Goal: Task Accomplishment & Management: Manage account settings

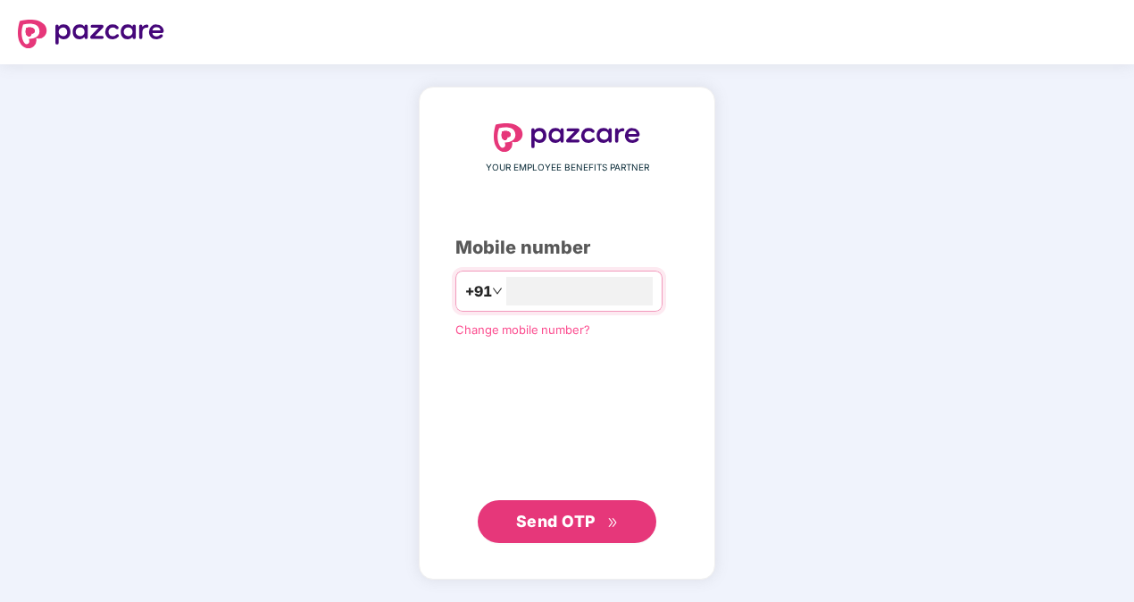
type input "**********"
click at [577, 513] on span "Send OTP" at bounding box center [555, 521] width 79 height 19
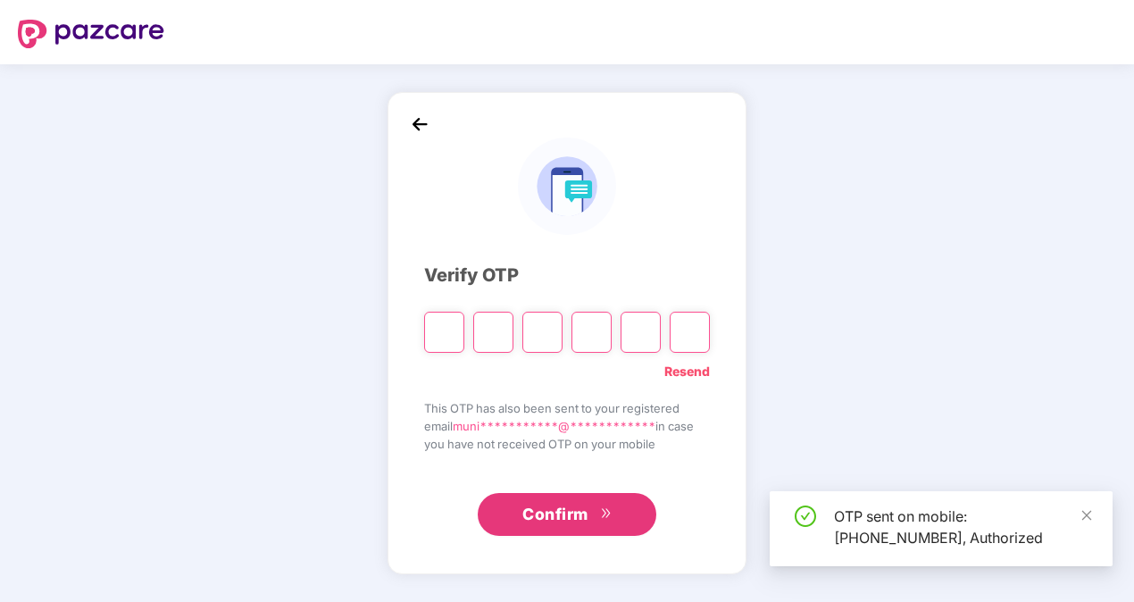
type input "*"
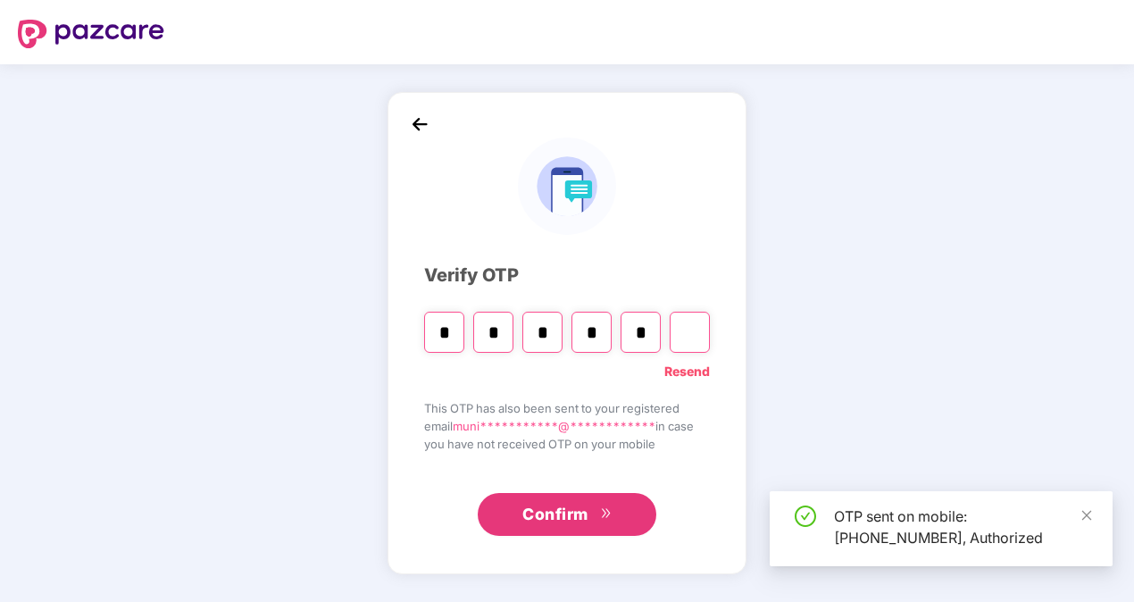
type input "*"
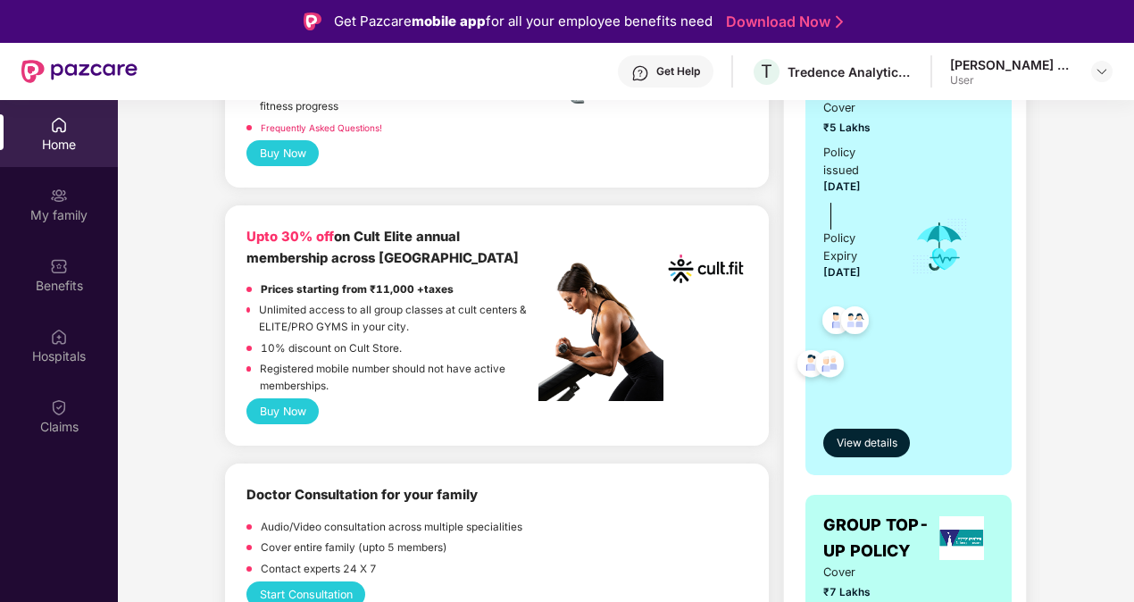
scroll to position [179, 0]
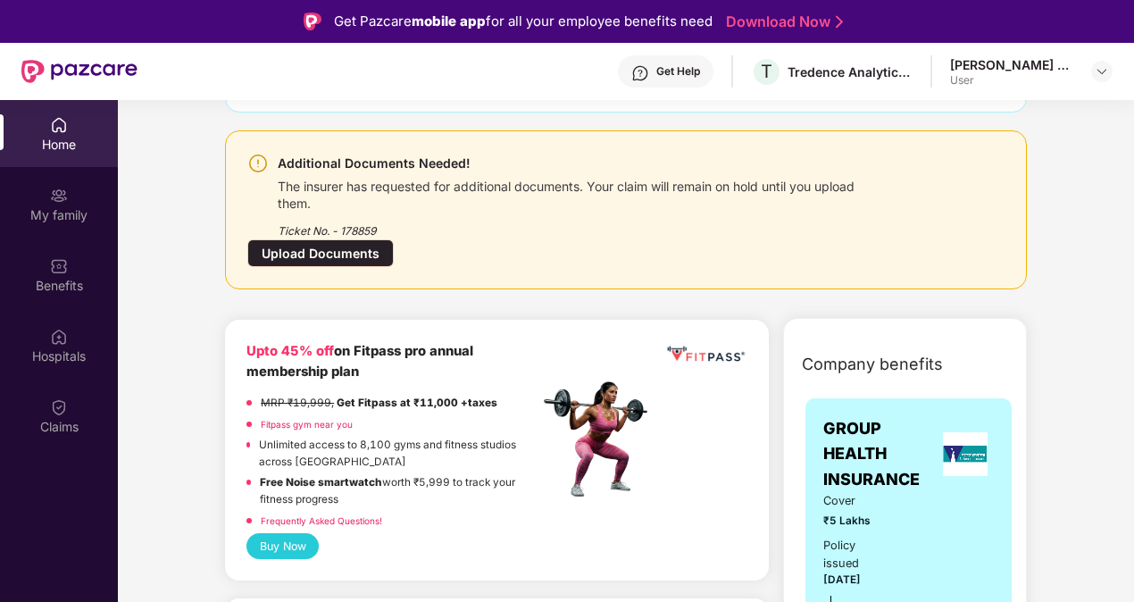
click at [294, 252] on div "Upload Documents" at bounding box center [320, 253] width 146 height 28
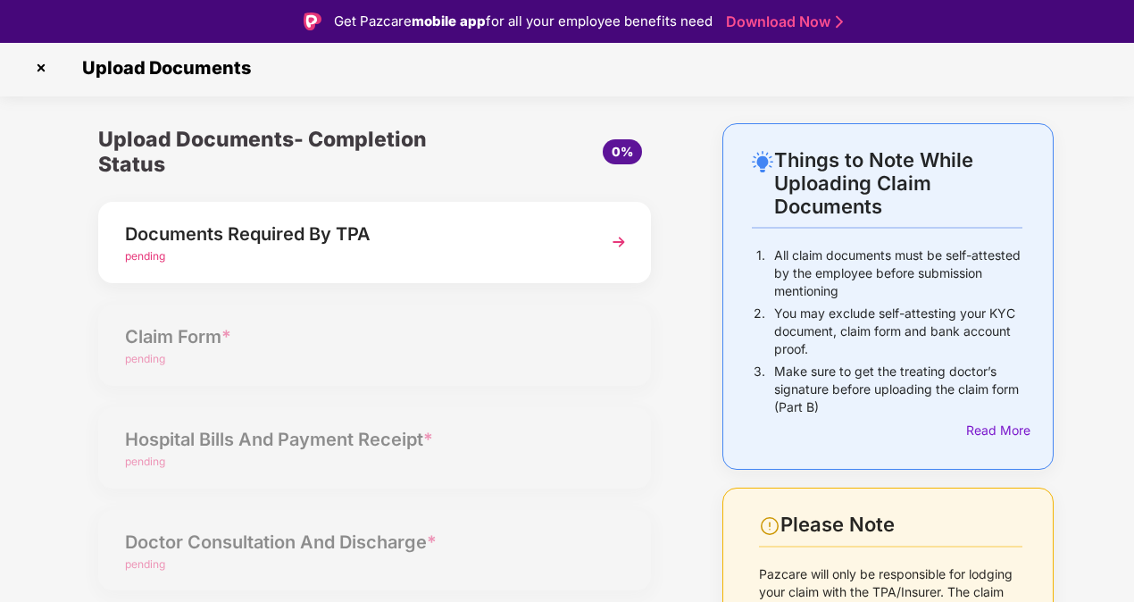
scroll to position [0, 0]
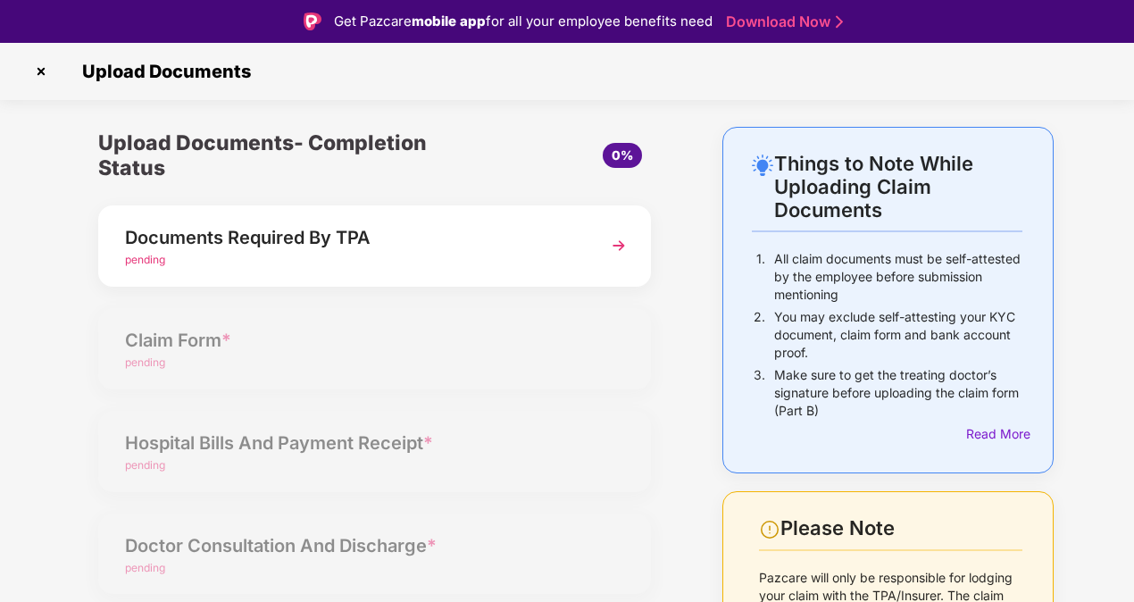
click at [625, 248] on img at bounding box center [619, 246] width 32 height 32
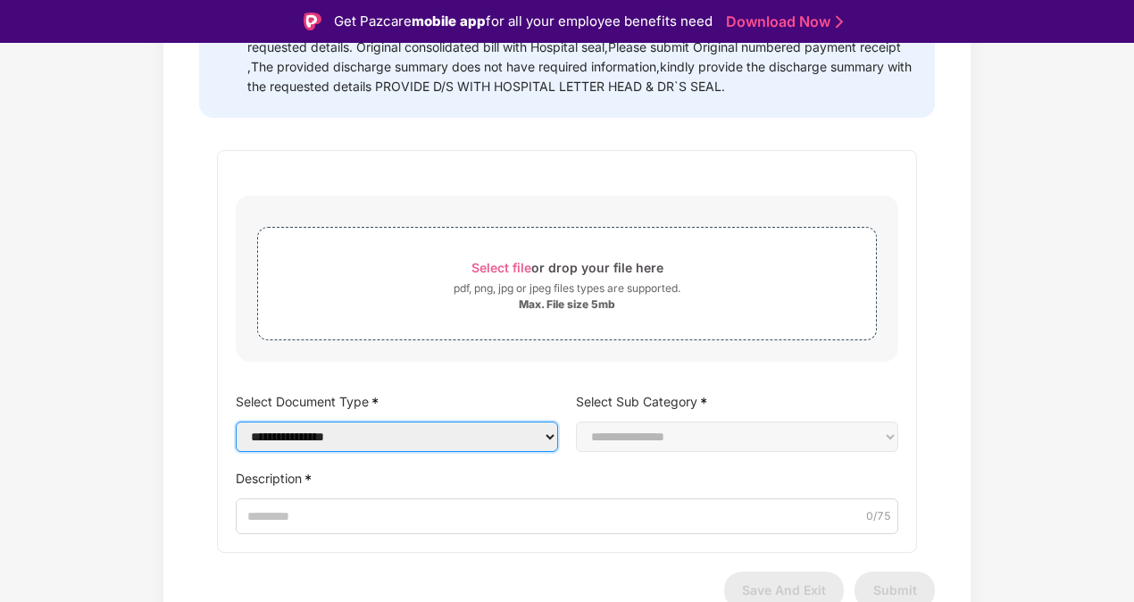
click at [529, 424] on select "**********" at bounding box center [397, 437] width 322 height 30
select select "**********"
click at [236, 440] on select "**********" at bounding box center [397, 437] width 322 height 30
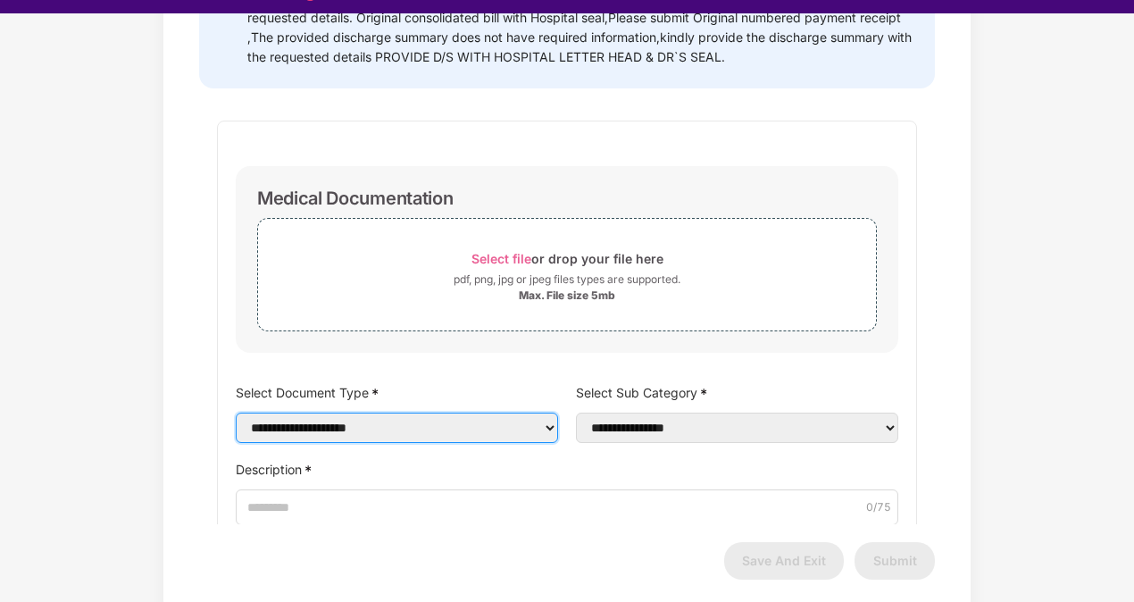
scroll to position [43, 0]
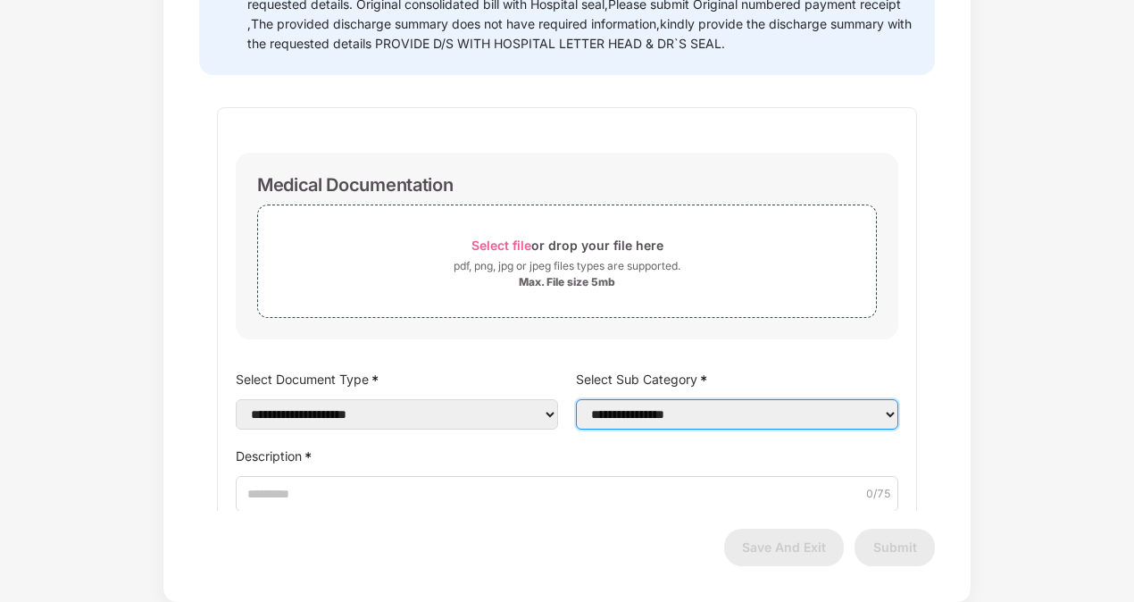
click at [739, 399] on select "**********" at bounding box center [737, 414] width 322 height 30
click at [138, 339] on div "**********" at bounding box center [567, 179] width 1134 height 847
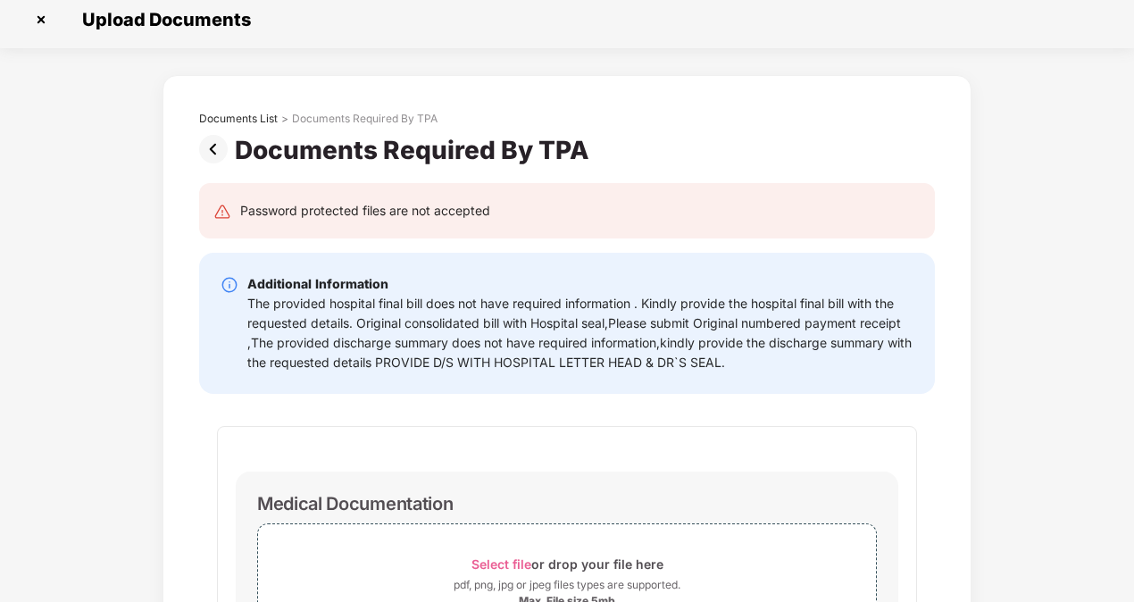
scroll to position [0, 0]
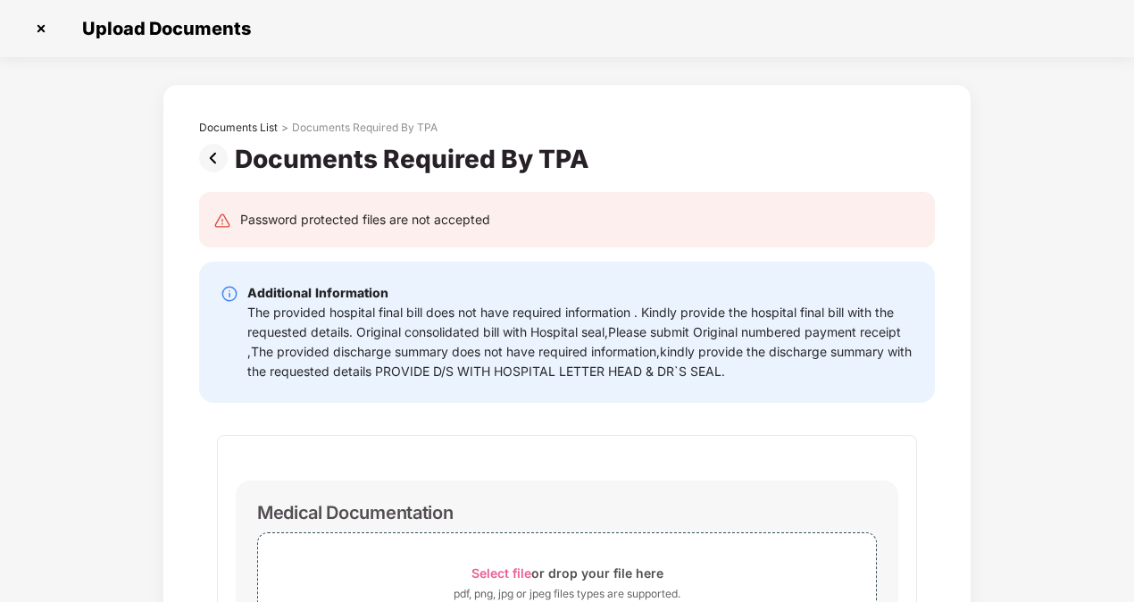
click at [39, 29] on img at bounding box center [41, 28] width 29 height 29
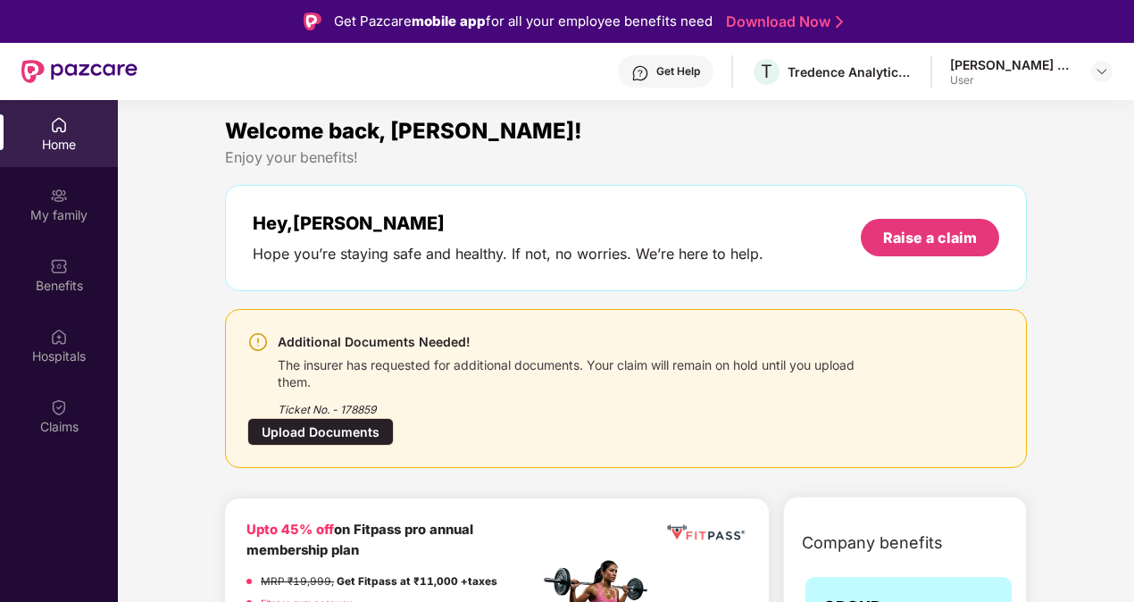
click at [332, 425] on div "Upload Documents" at bounding box center [320, 432] width 146 height 28
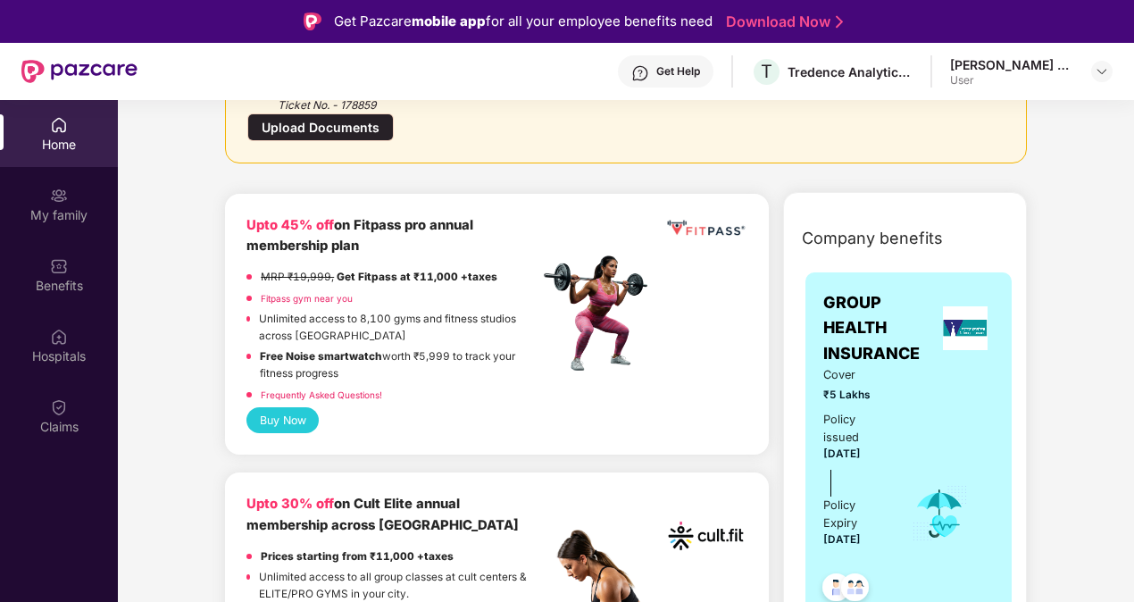
scroll to position [89, 0]
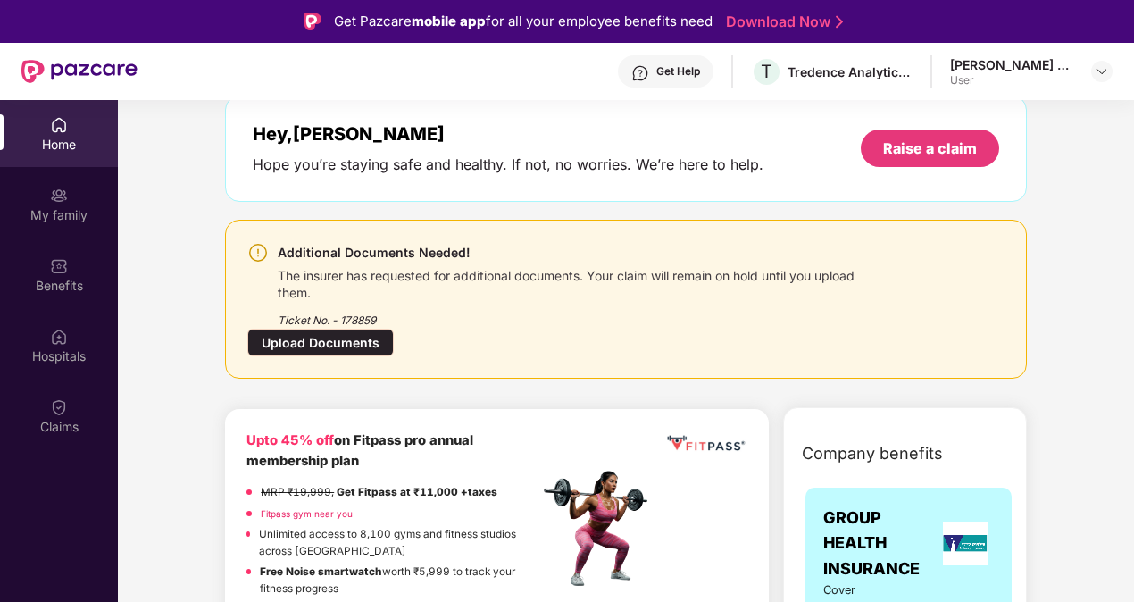
click at [668, 73] on div "Get Help" at bounding box center [678, 71] width 44 height 14
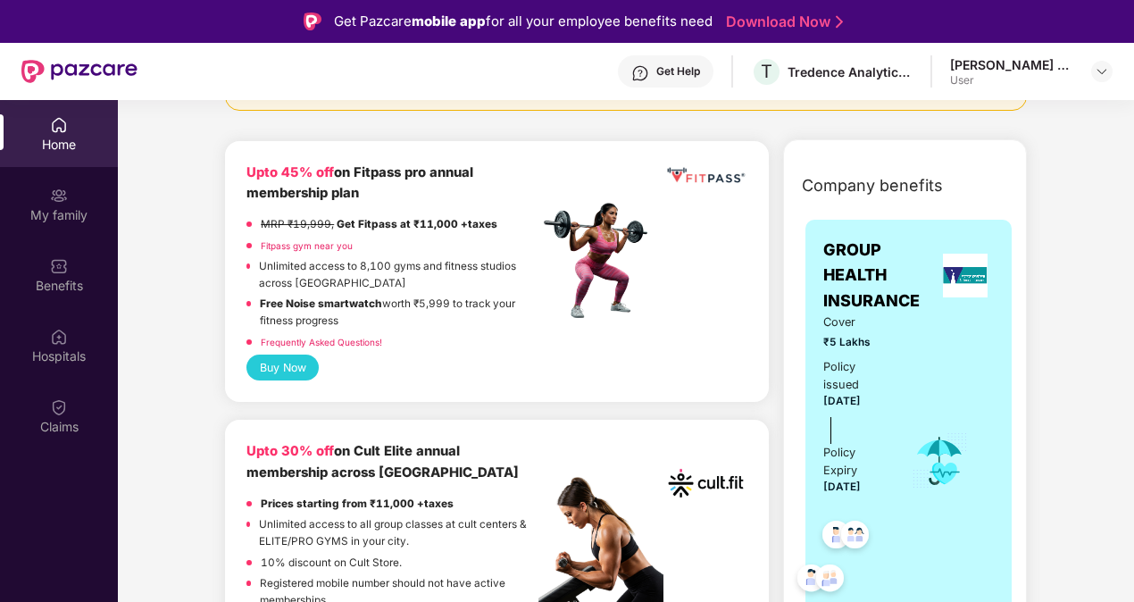
scroll to position [0, 0]
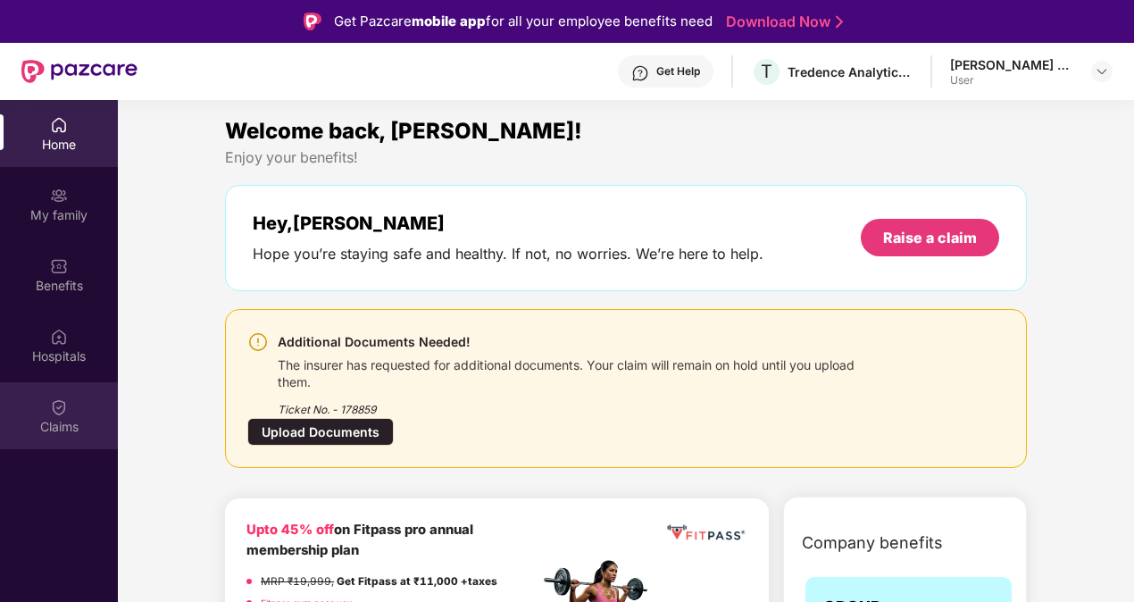
click at [48, 409] on div "Claims" at bounding box center [59, 415] width 118 height 67
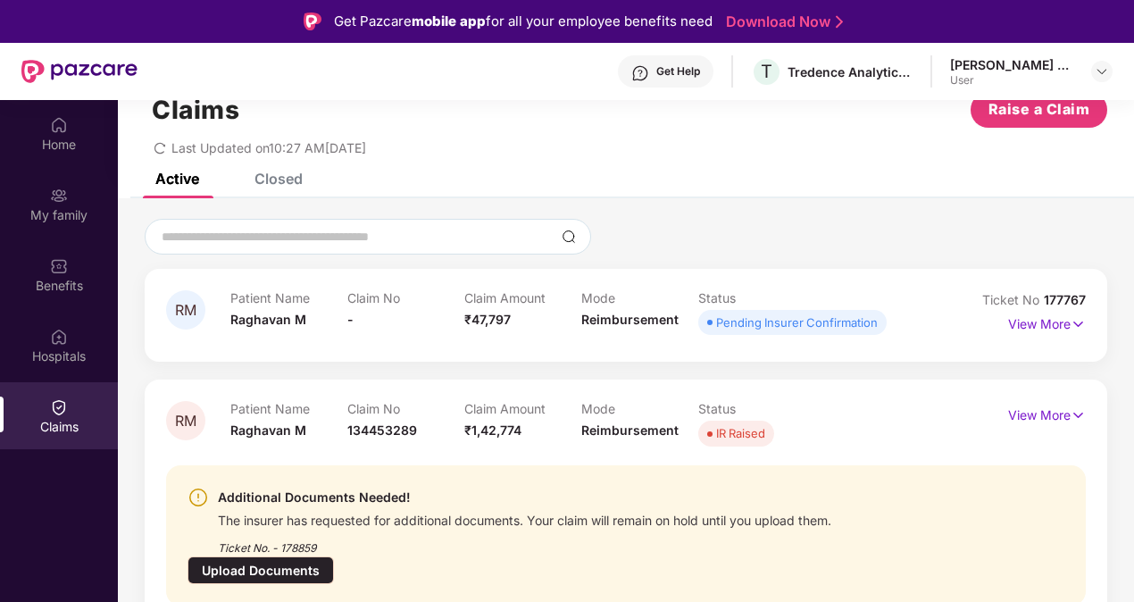
scroll to position [89, 0]
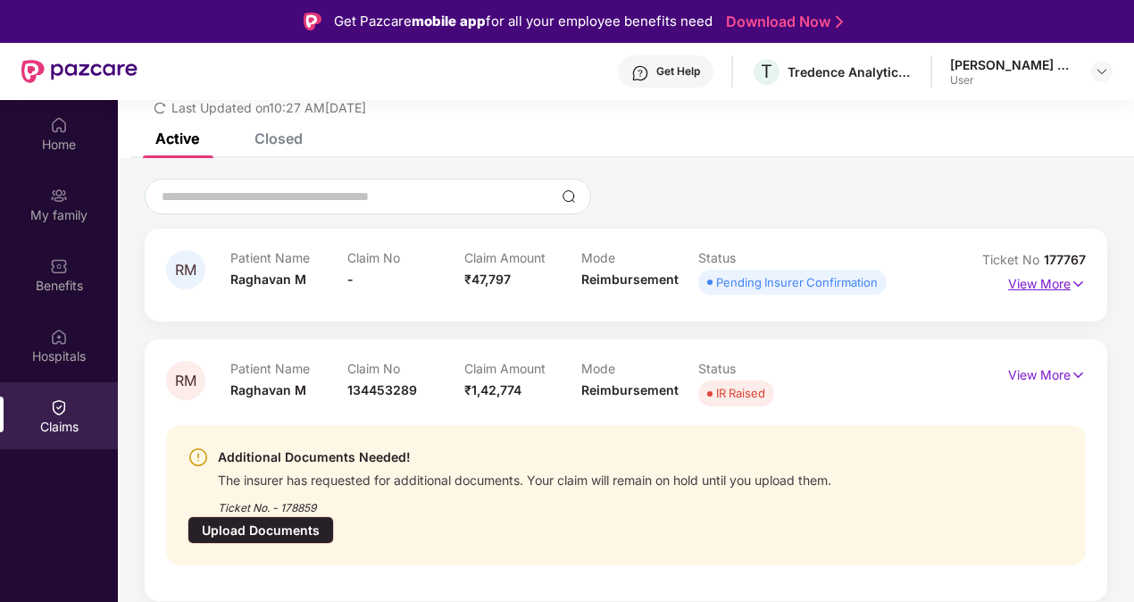
click at [1077, 284] on img at bounding box center [1078, 284] width 15 height 20
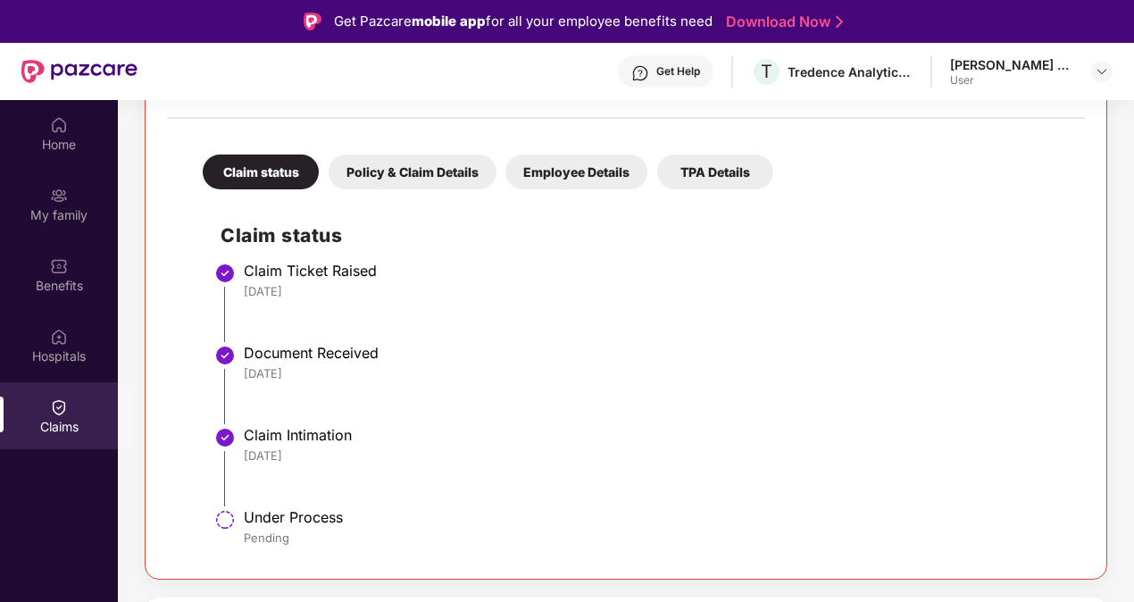
scroll to position [268, 0]
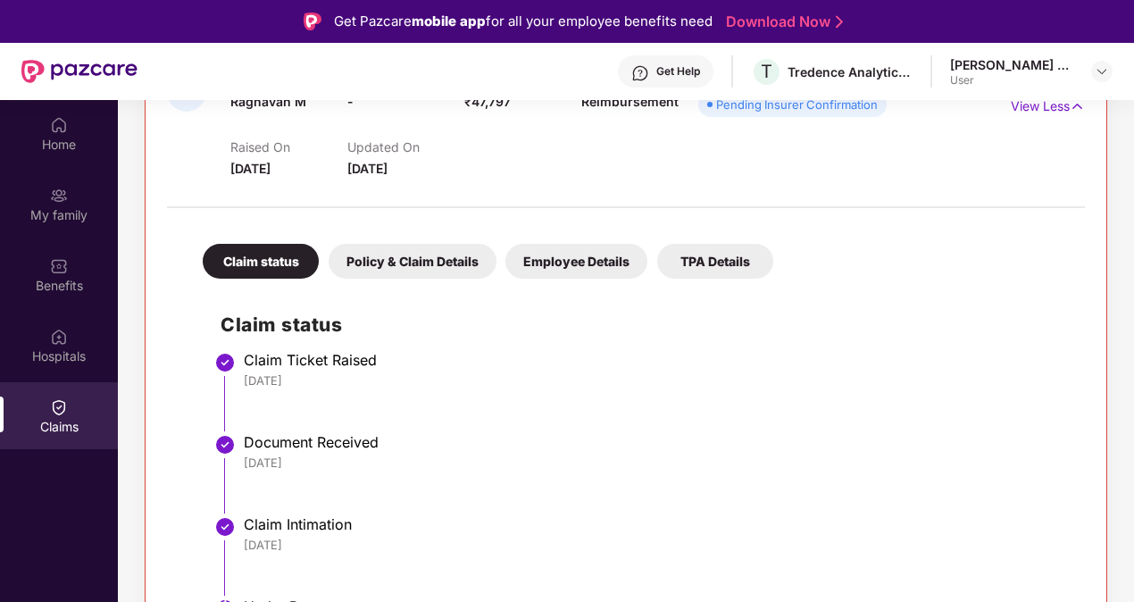
click at [766, 275] on div "TPA Details" at bounding box center [715, 261] width 116 height 35
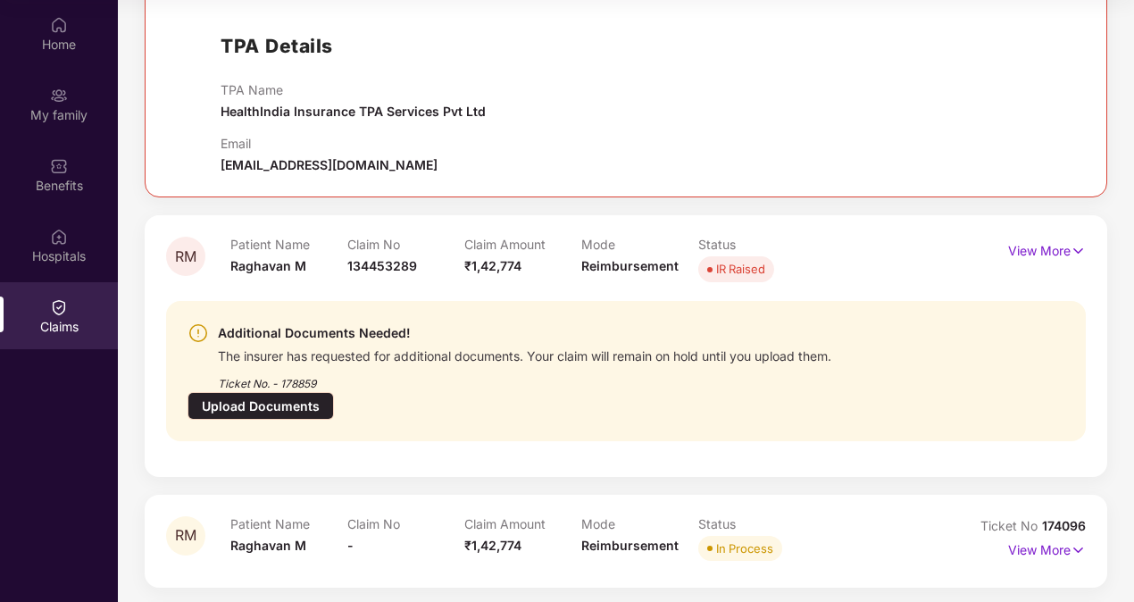
scroll to position [532, 0]
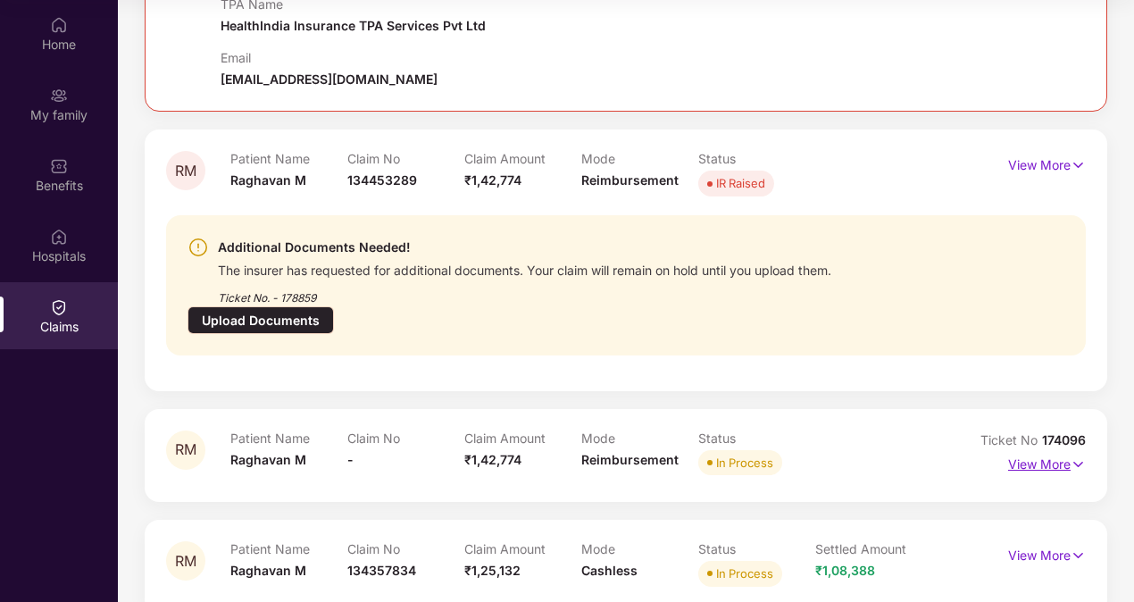
click at [1036, 450] on p "View More" at bounding box center [1047, 462] width 78 height 24
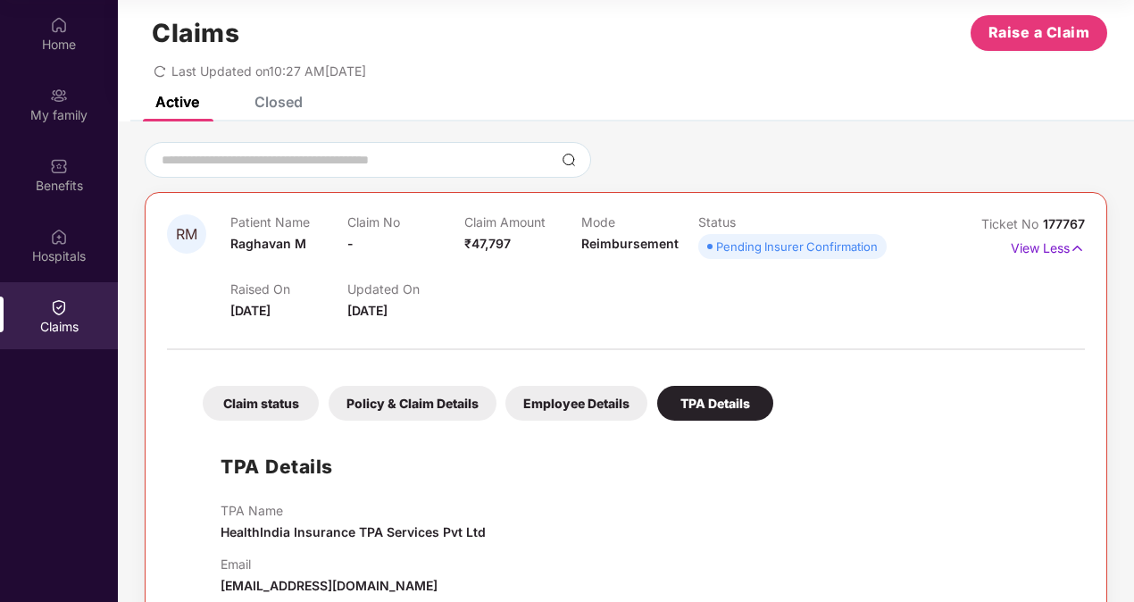
scroll to position [0, 0]
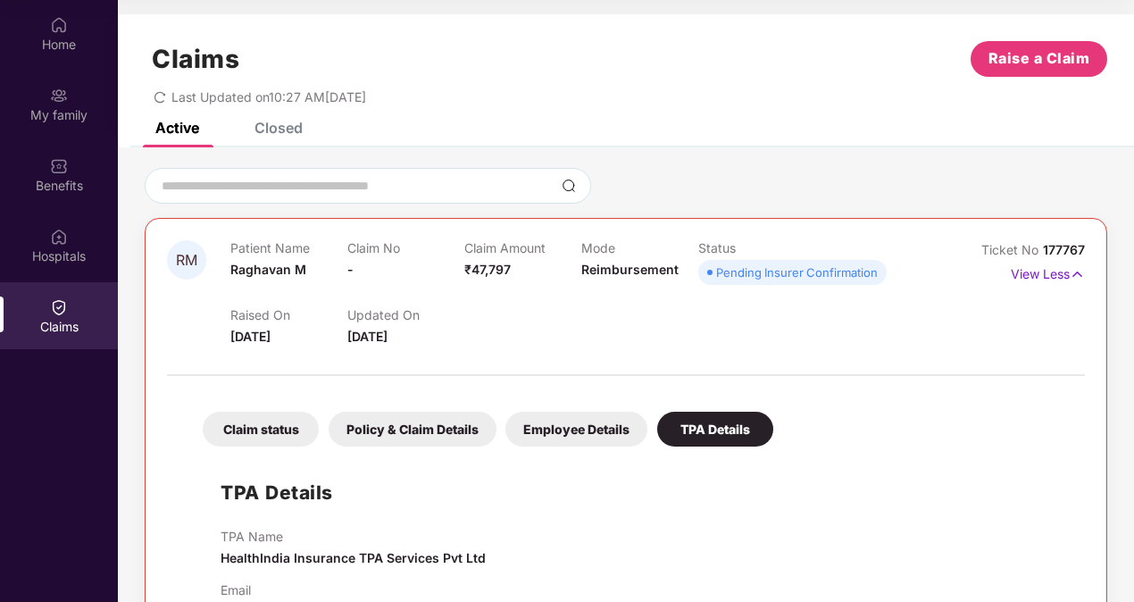
click at [275, 125] on div "Closed" at bounding box center [279, 128] width 48 height 18
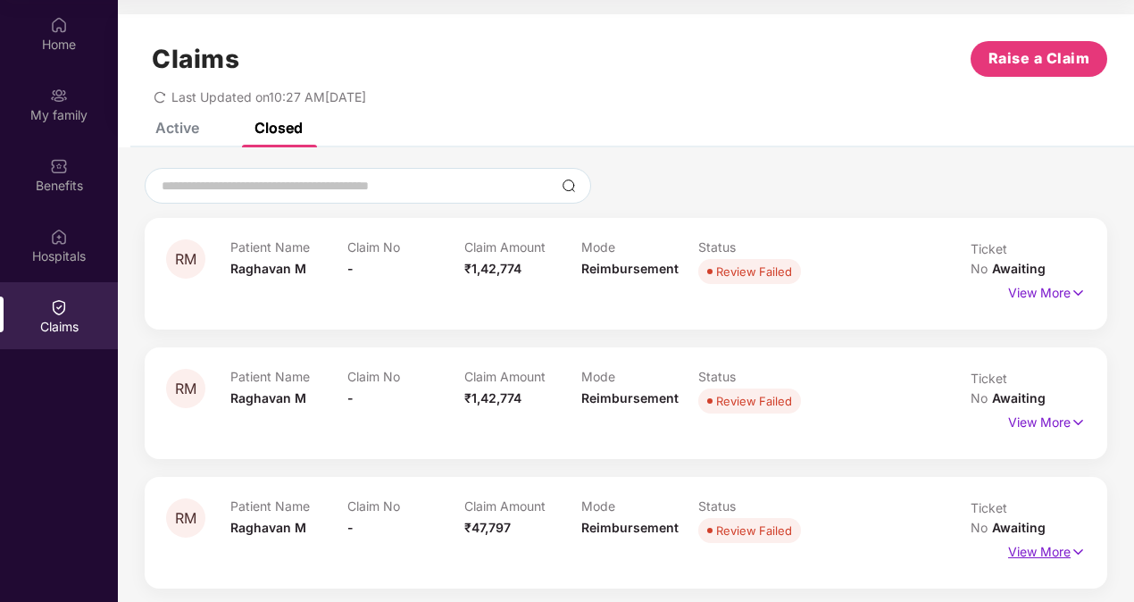
click at [1081, 542] on img at bounding box center [1078, 552] width 15 height 20
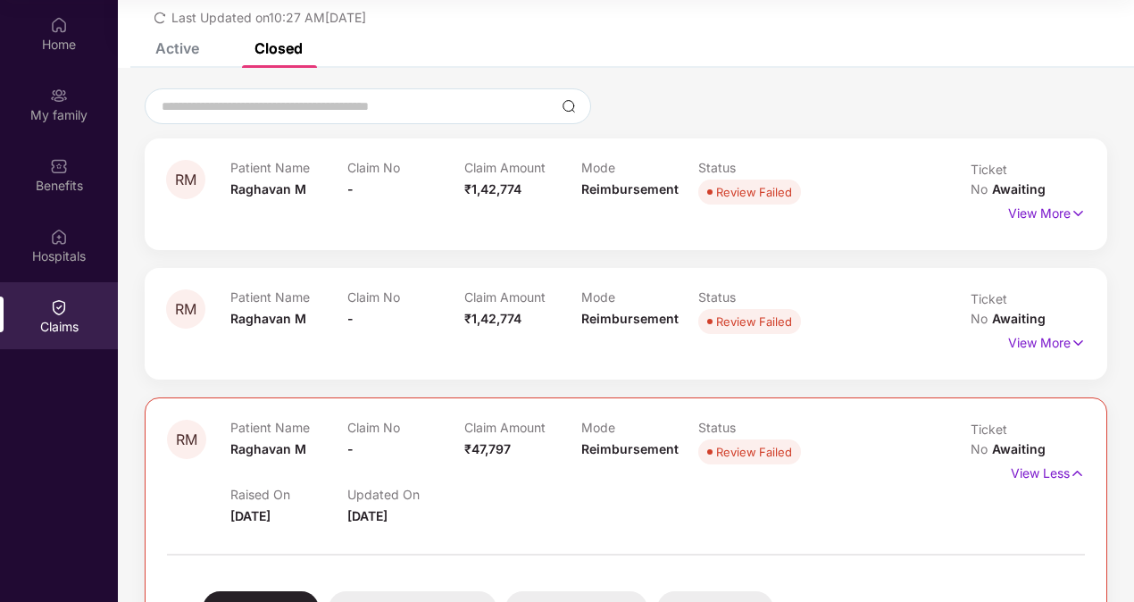
scroll to position [179, 0]
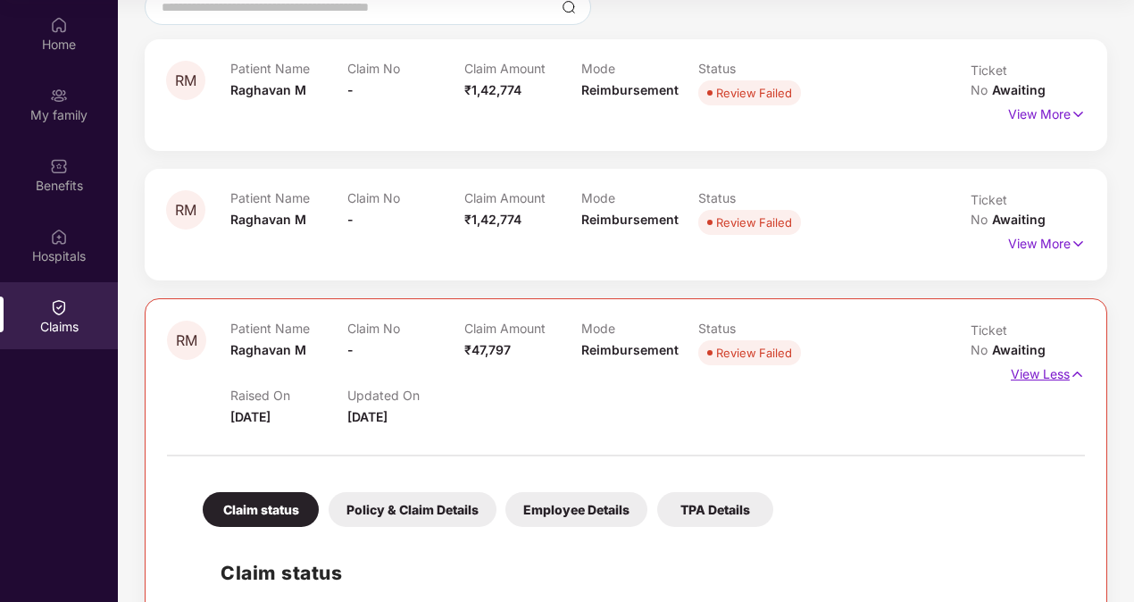
click at [1081, 364] on img at bounding box center [1077, 374] width 15 height 20
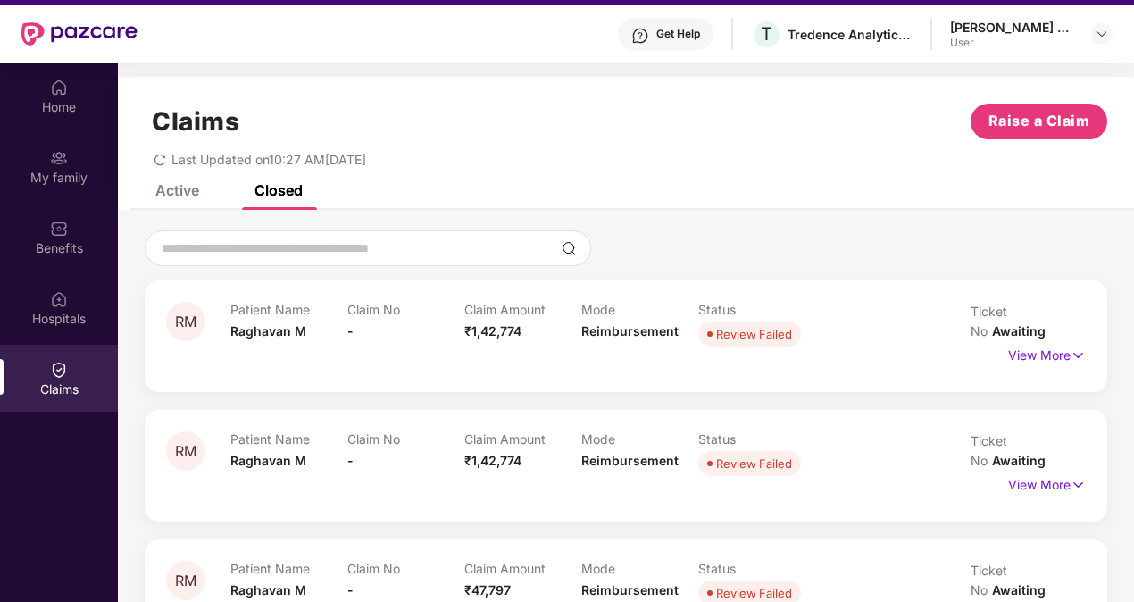
scroll to position [0, 0]
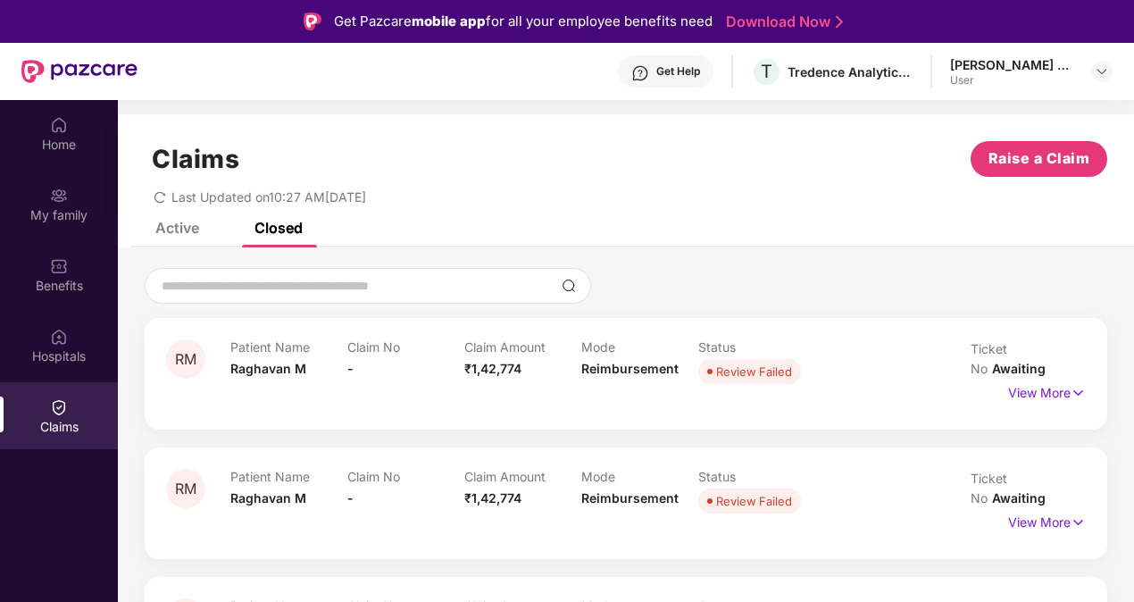
click at [196, 237] on div "Active" at bounding box center [164, 227] width 71 height 39
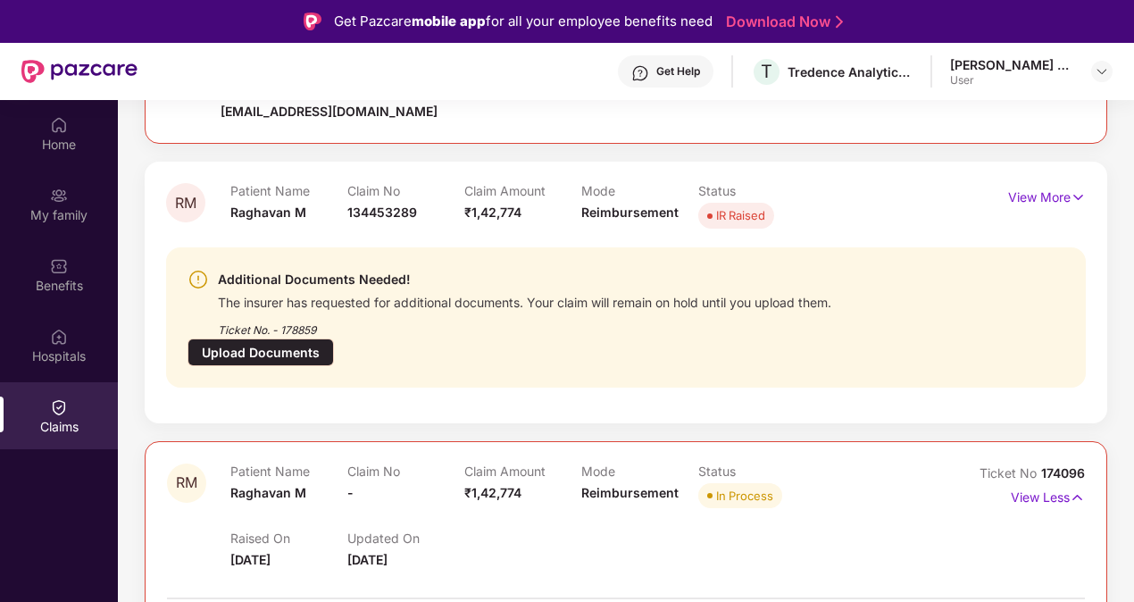
scroll to position [599, 0]
click at [1073, 198] on img at bounding box center [1078, 198] width 15 height 20
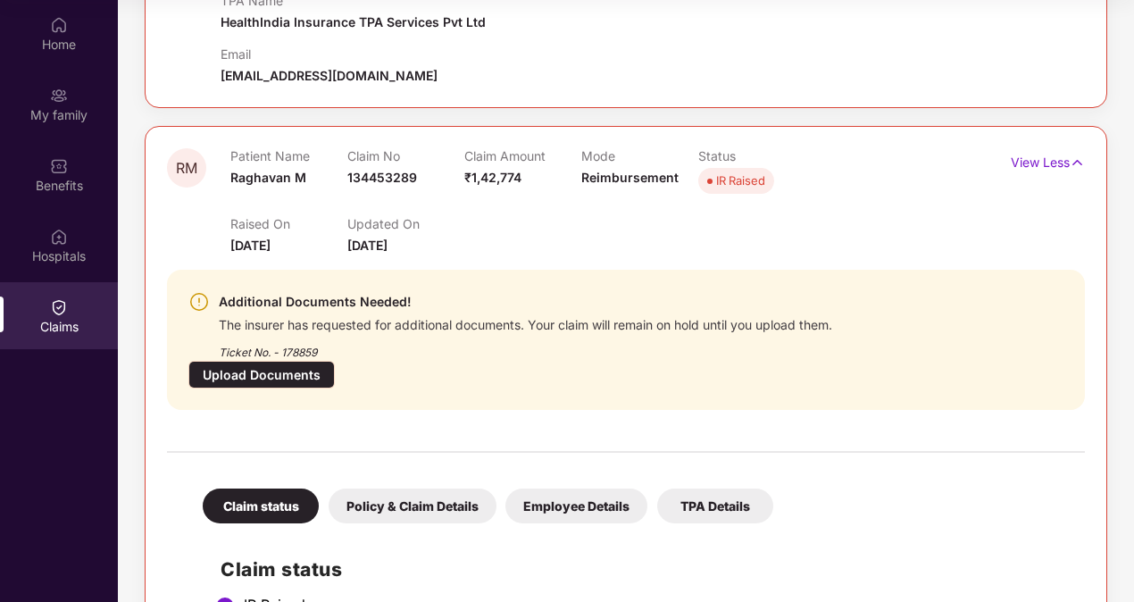
scroll to position [714, 0]
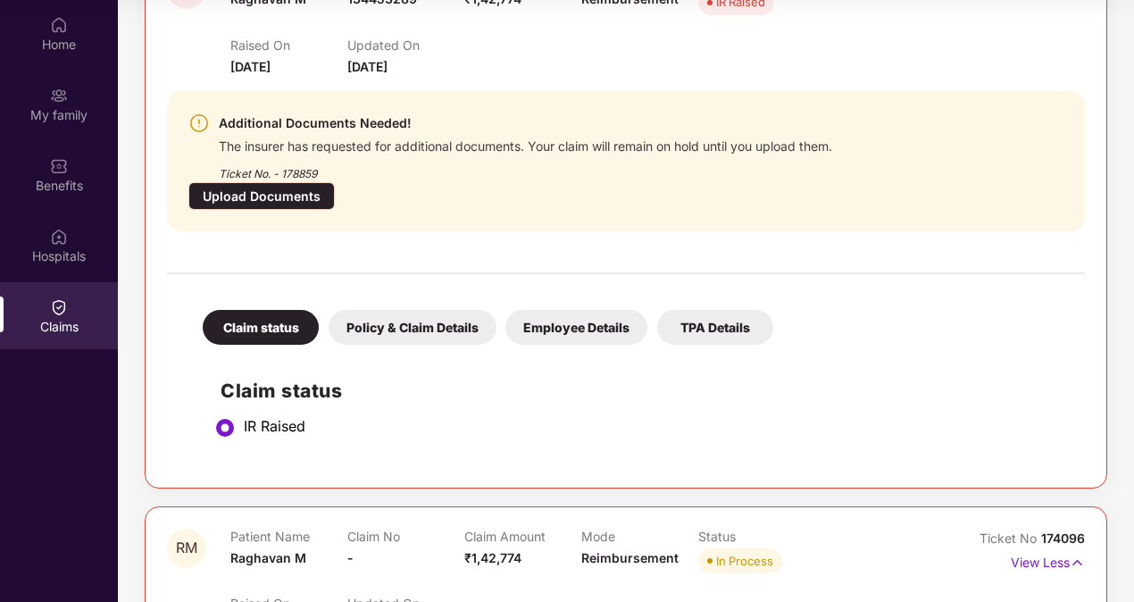
click at [335, 182] on div "Upload Documents" at bounding box center [261, 196] width 146 height 28
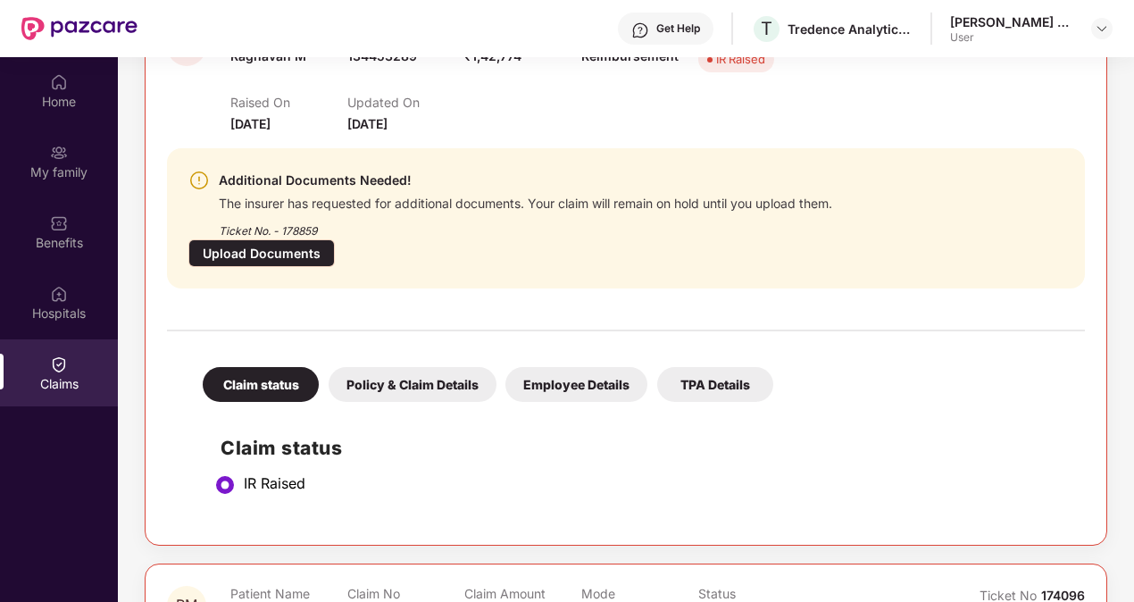
scroll to position [0, 0]
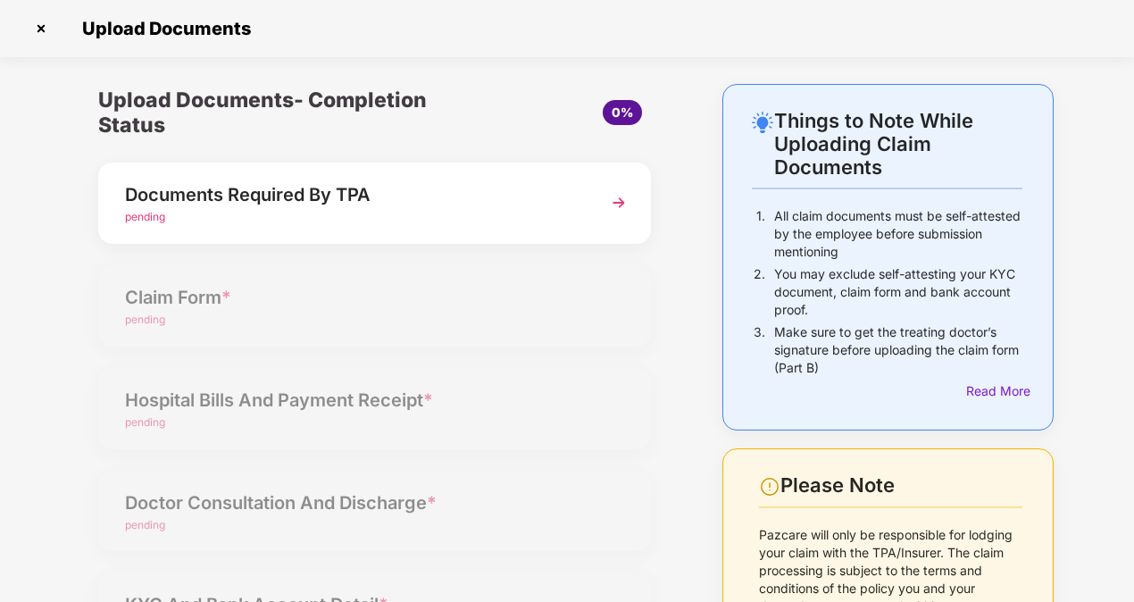
click at [620, 199] on img at bounding box center [619, 203] width 32 height 32
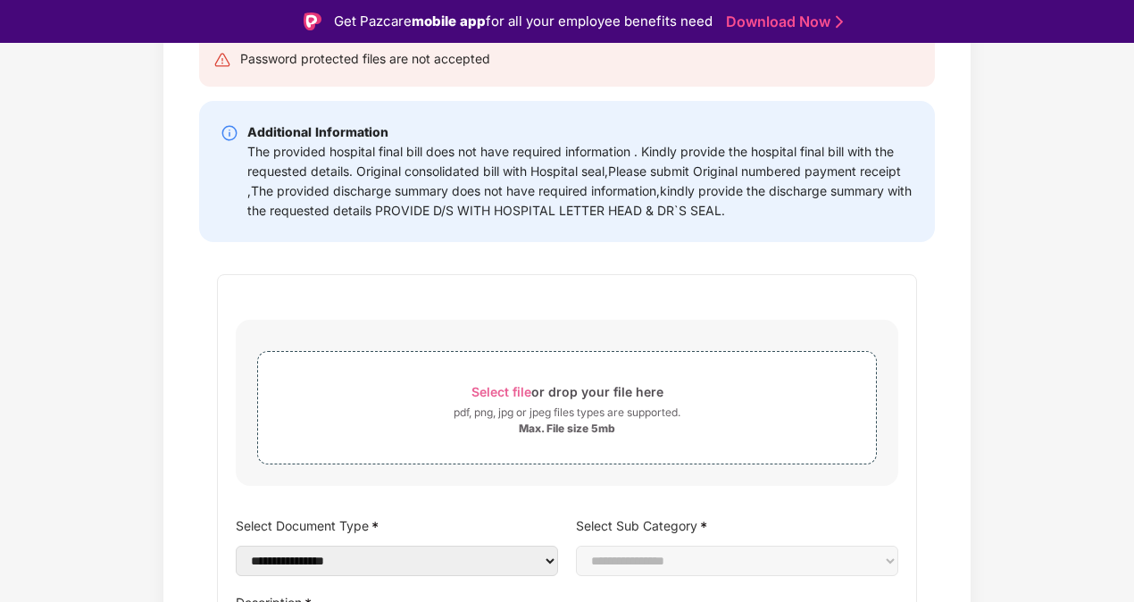
scroll to position [268, 0]
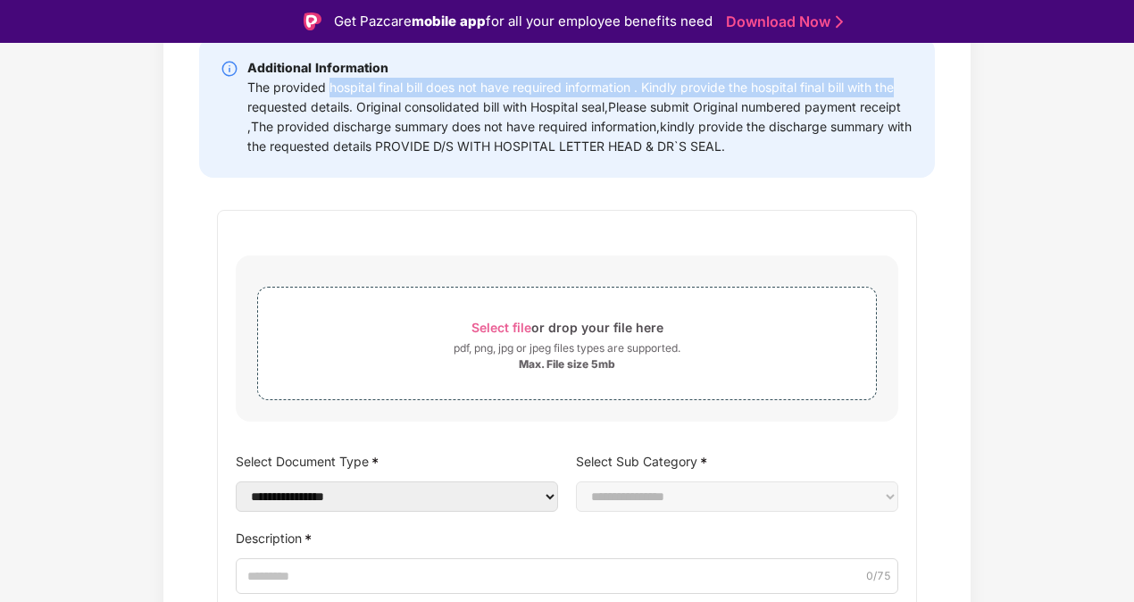
drag, startPoint x: 327, startPoint y: 84, endPoint x: 895, endPoint y: 96, distance: 568.1
click at [895, 96] on div "The provided hospital final bill does not have required information . Kindly pr…" at bounding box center [580, 117] width 666 height 79
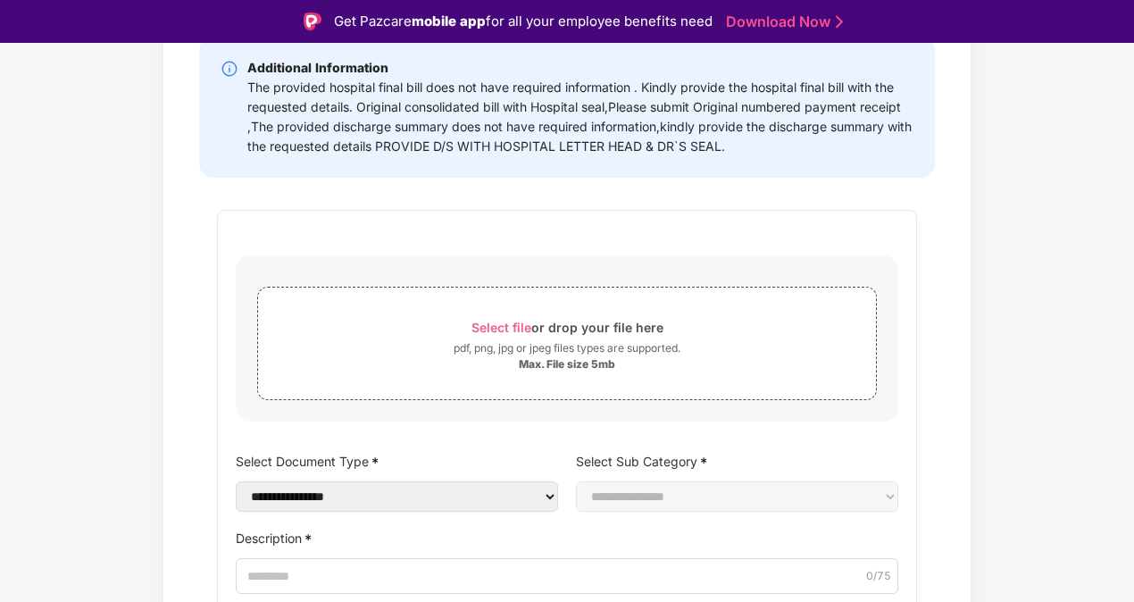
click at [444, 116] on div "The provided hospital final bill does not have required information . Kindly pr…" at bounding box center [580, 117] width 666 height 79
click at [0, 123] on html "**********" at bounding box center [567, 301] width 1134 height 602
